Goal: Information Seeking & Learning: Learn about a topic

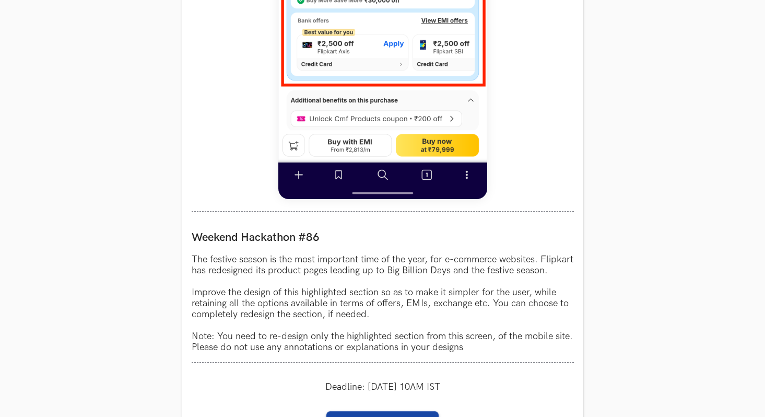
scroll to position [744, 0]
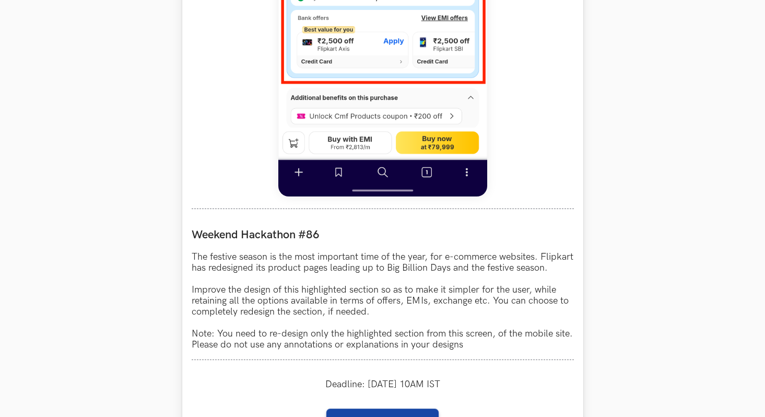
click at [422, 312] on p "The festive season is the most important time of the year, for e-commerce websi…" at bounding box center [383, 300] width 382 height 99
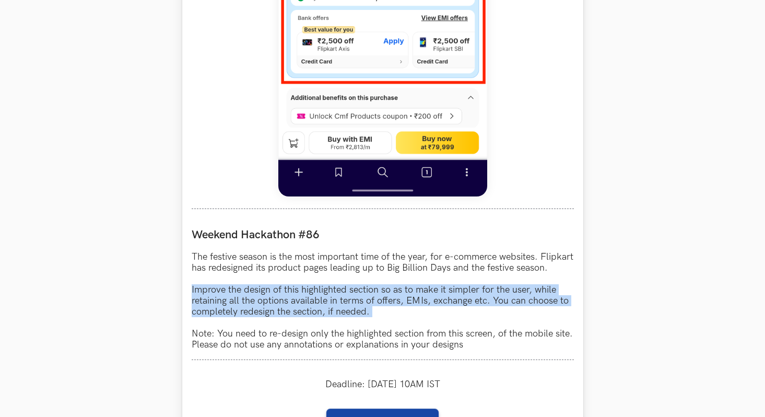
click at [422, 312] on p "The festive season is the most important time of the year, for e-commerce websi…" at bounding box center [383, 300] width 382 height 99
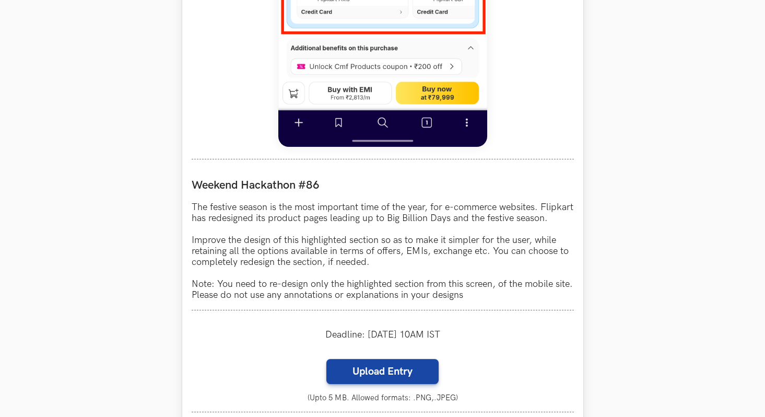
scroll to position [799, 0]
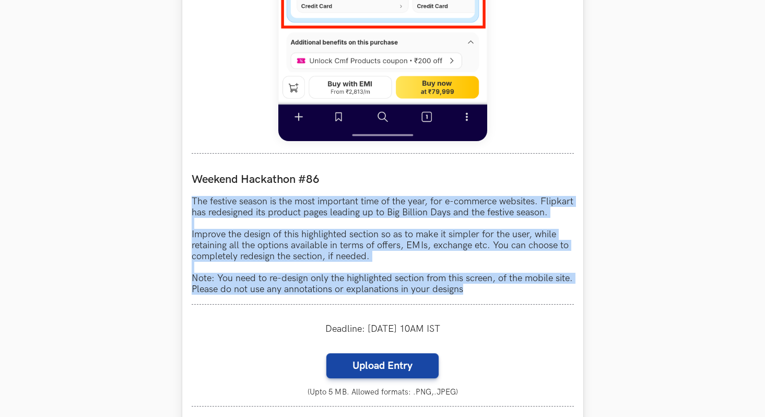
drag, startPoint x: 189, startPoint y: 199, endPoint x: 505, endPoint y: 313, distance: 336.2
click at [505, 313] on div "Flipkart LIVE Weekend Hackathon #86 The festive season is the most important ti…" at bounding box center [382, 48] width 401 height 863
copy p "The festive season is the most important time of the year, for e-commerce websi…"
